Goal: Task Accomplishment & Management: Manage account settings

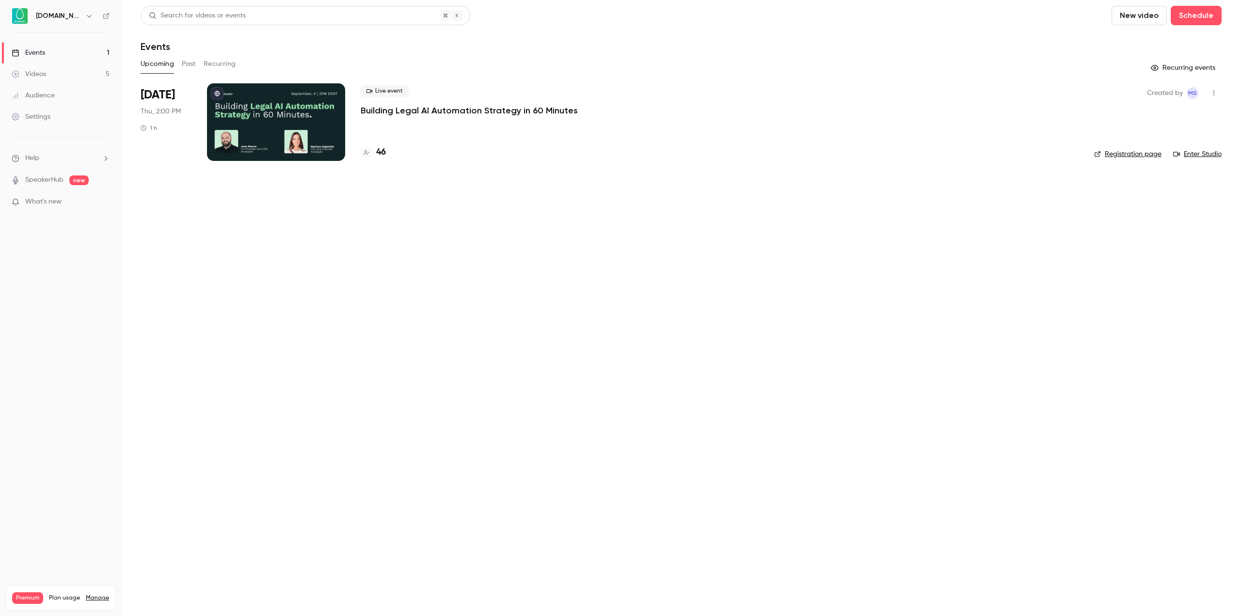
click at [433, 112] on p "Building Legal AI Automation Strategy in 60 Minutes" at bounding box center [469, 111] width 217 height 12
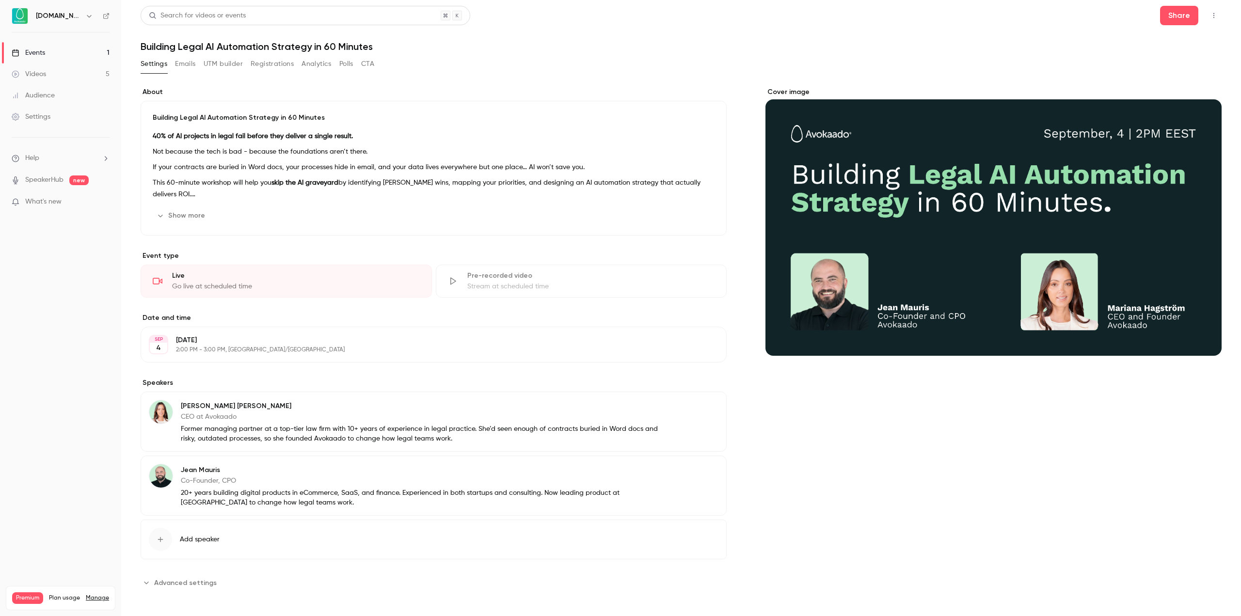
click at [269, 65] on button "Registrations" at bounding box center [272, 64] width 43 height 16
